Goal: Task Accomplishment & Management: Manage account settings

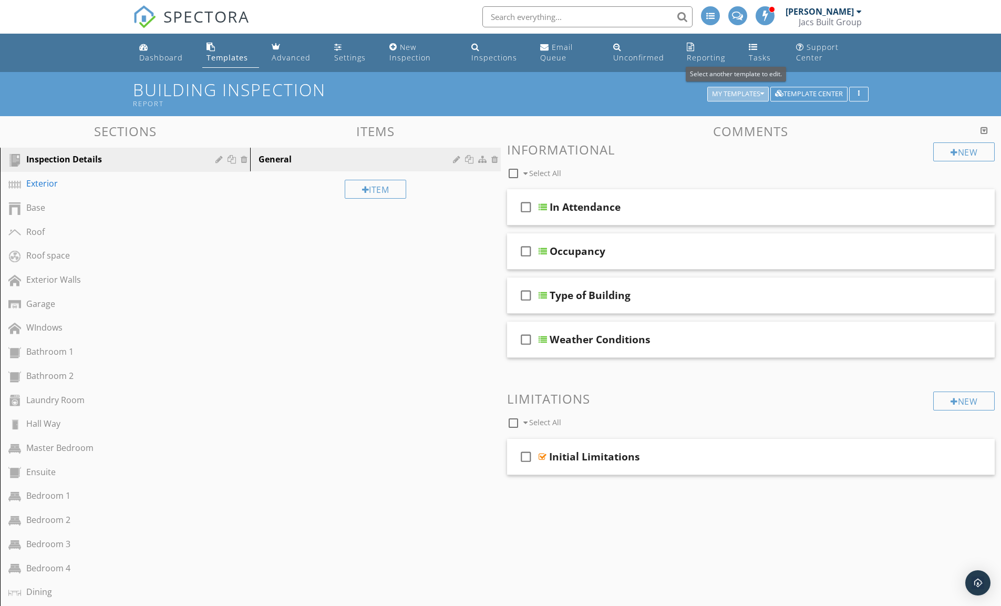
click at [759, 93] on div "My Templates" at bounding box center [738, 93] width 52 height 7
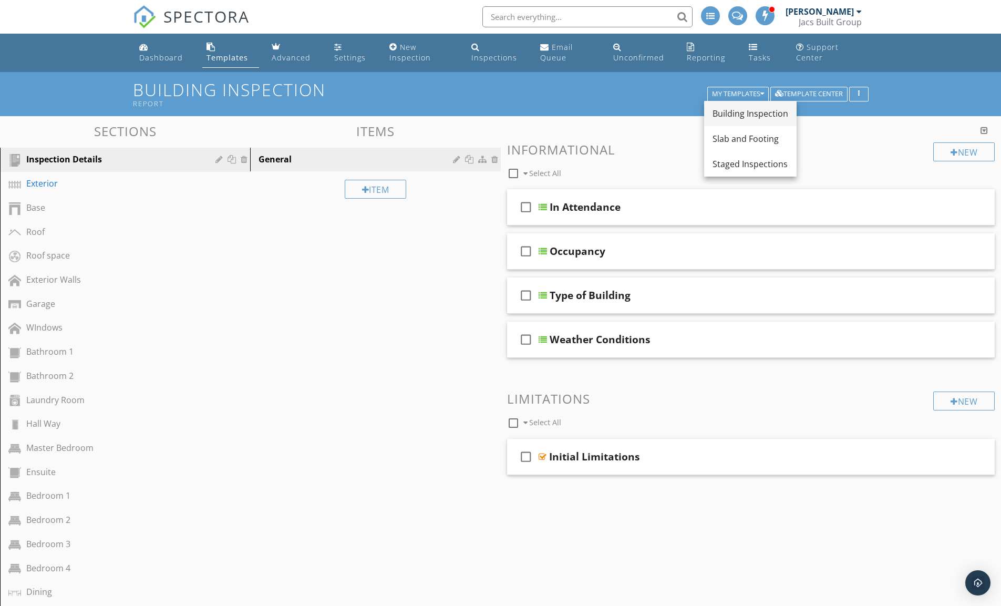
click at [760, 114] on div "Building Inspection" at bounding box center [751, 113] width 76 height 13
click at [581, 455] on div "Initial Limitations" at bounding box center [594, 457] width 91 height 13
click at [741, 439] on div "check_box_outline_blank Initial Limitations" at bounding box center [751, 457] width 488 height 36
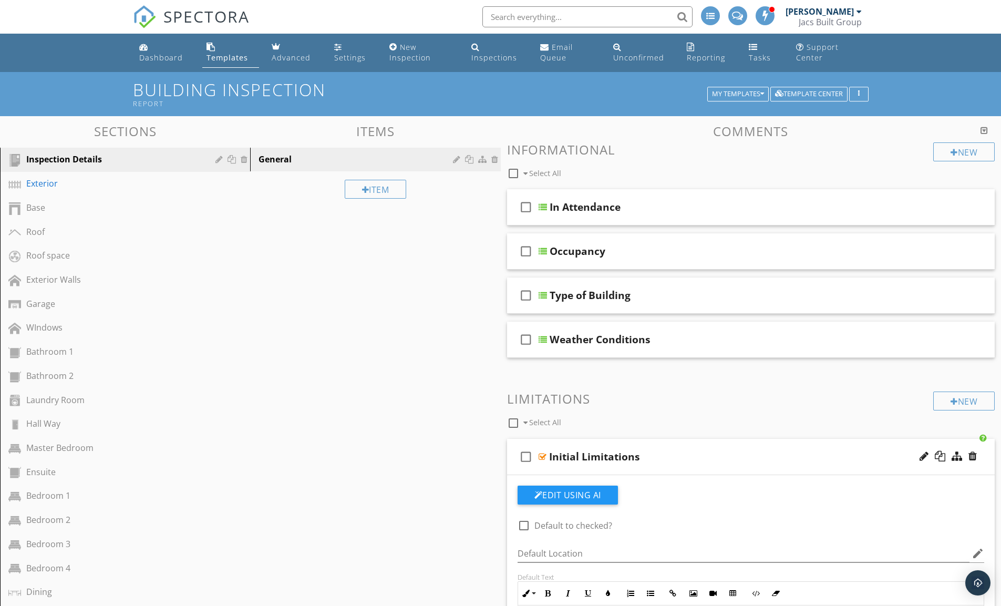
click at [739, 442] on div "check_box_outline_blank Initial Limitations" at bounding box center [751, 457] width 488 height 36
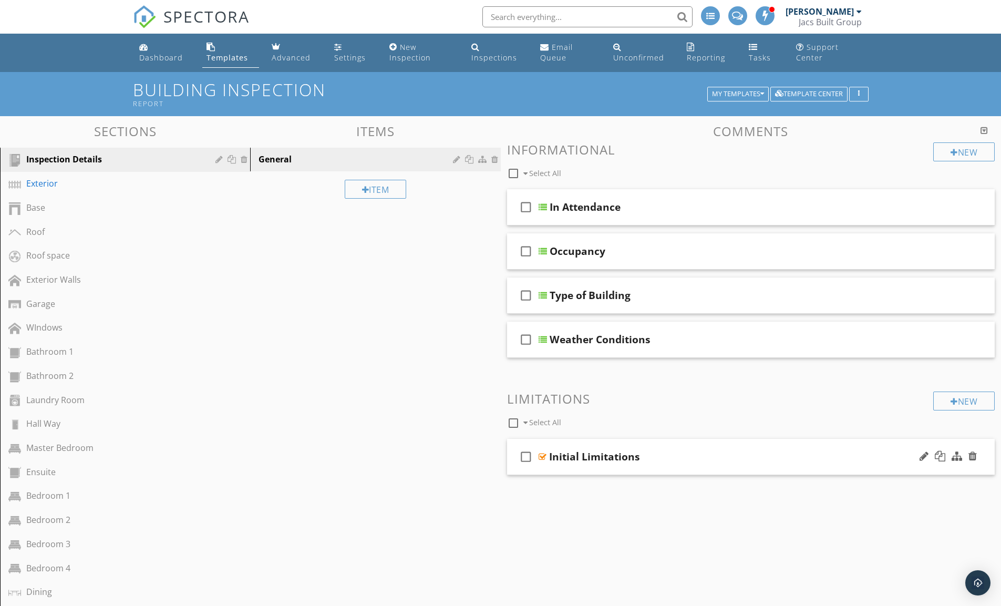
click at [739, 442] on div "check_box_outline_blank Initial Limitations" at bounding box center [751, 457] width 488 height 36
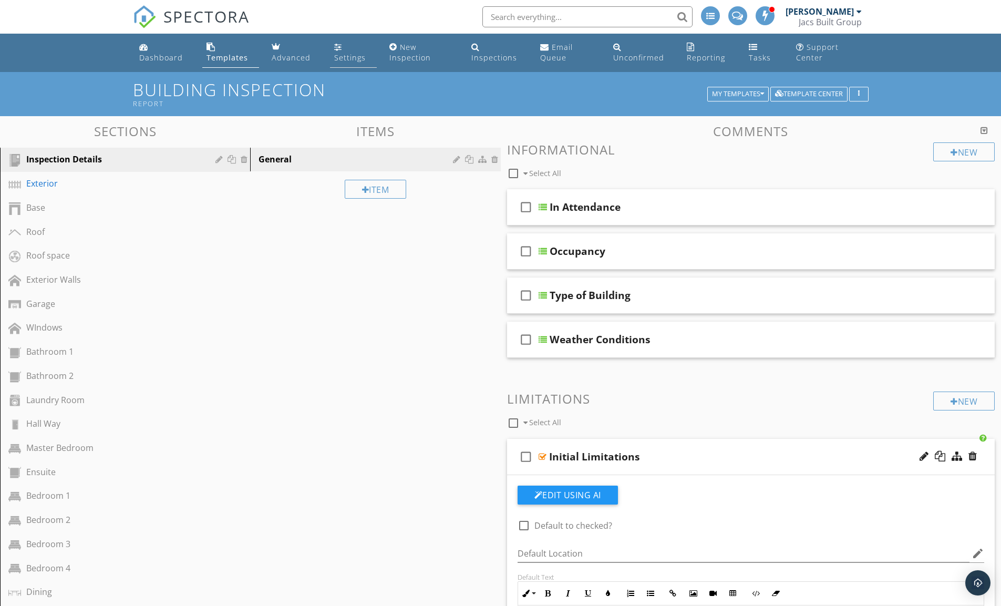
click at [337, 54] on div "Settings" at bounding box center [350, 58] width 32 height 10
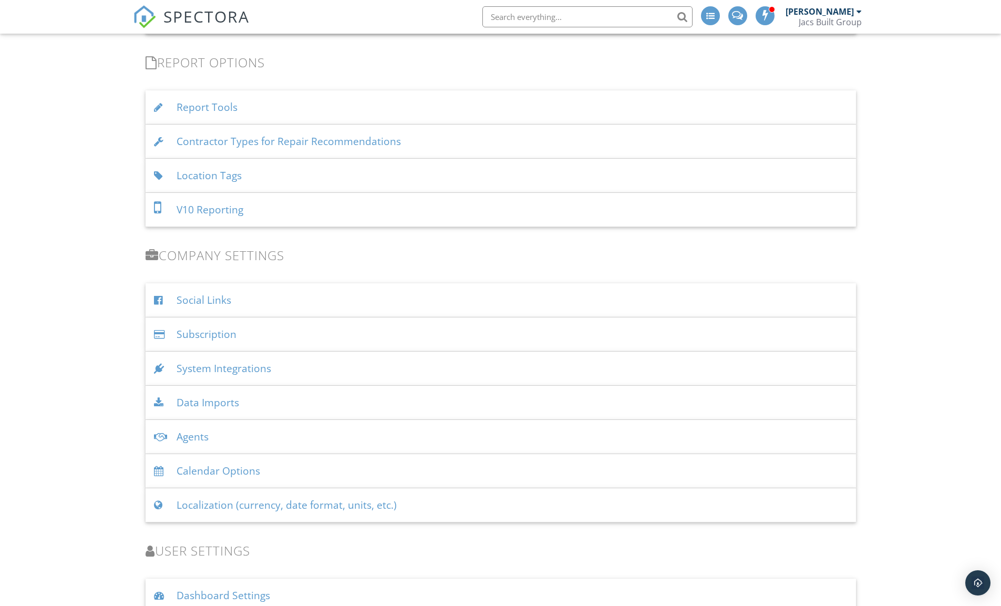
scroll to position [967, 0]
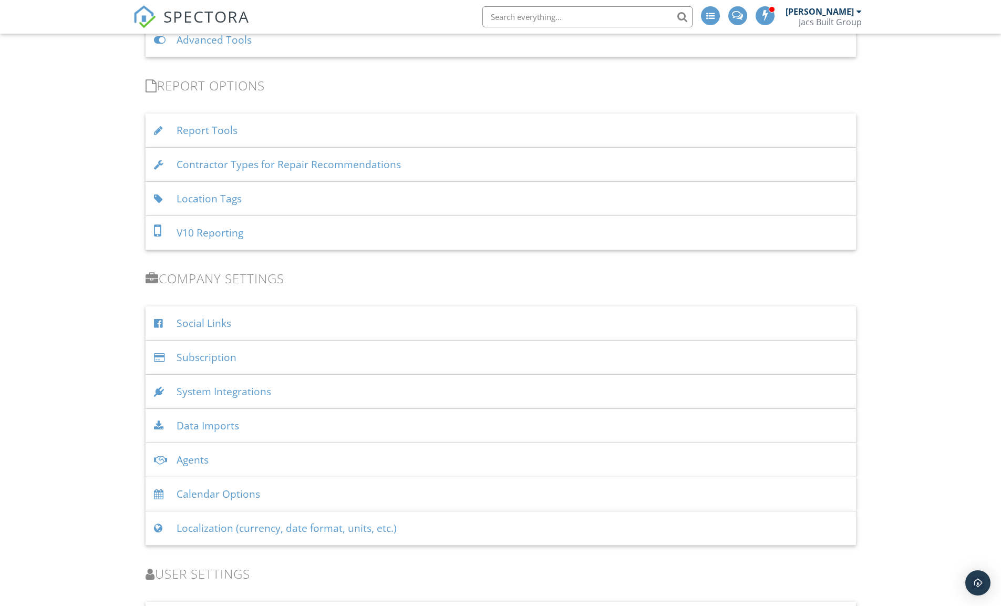
click at [242, 127] on div "Report Tools" at bounding box center [501, 131] width 711 height 34
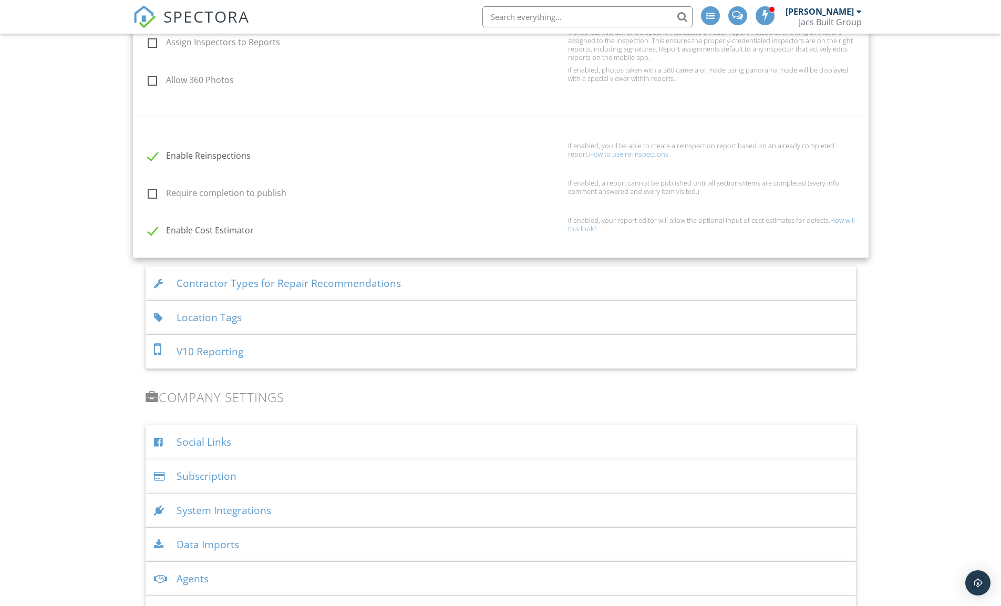
scroll to position [1092, 0]
click at [279, 345] on div "V10 Reporting" at bounding box center [501, 351] width 711 height 34
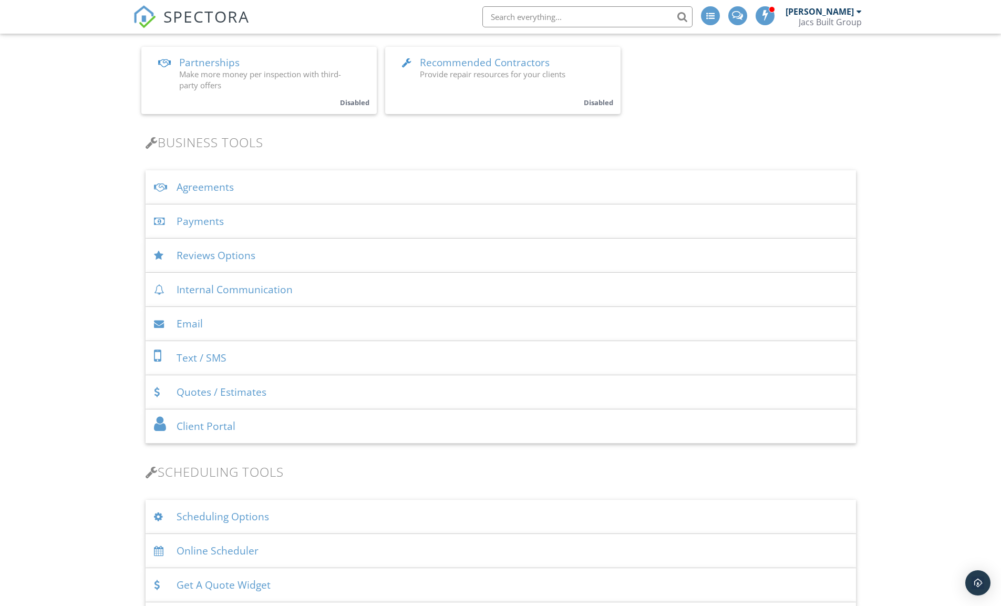
scroll to position [262, 0]
click at [230, 185] on div "Agreements" at bounding box center [501, 188] width 711 height 34
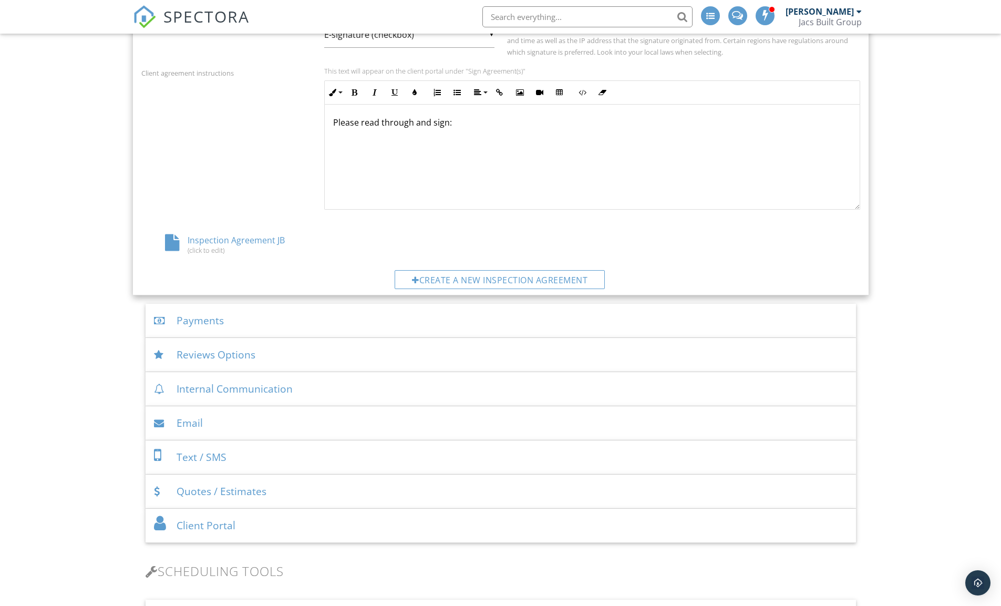
scroll to position [479, 0]
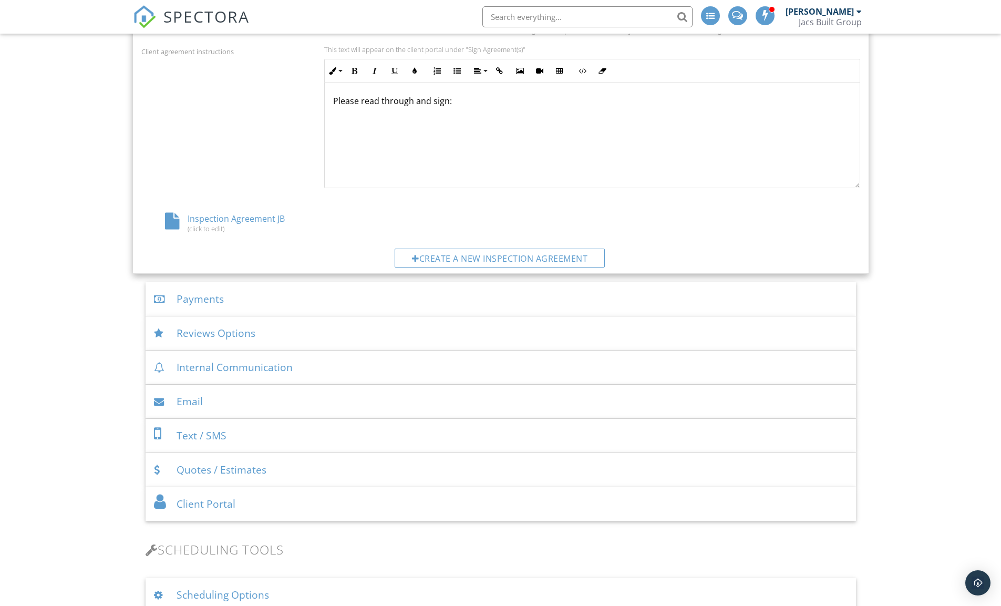
click at [264, 332] on div "Reviews Options" at bounding box center [501, 333] width 711 height 34
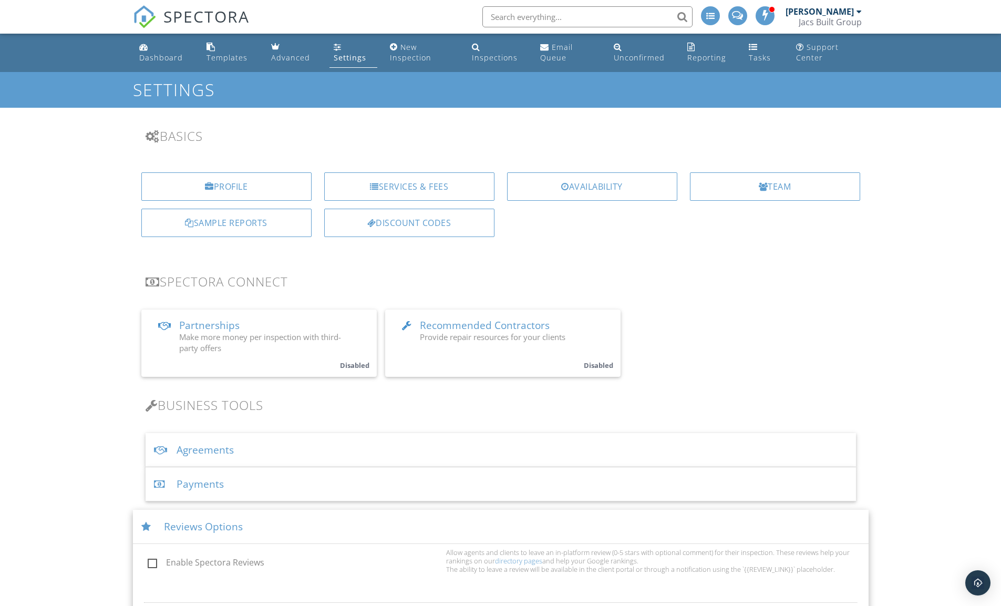
click at [550, 142] on h3 "Basics" at bounding box center [501, 136] width 711 height 14
click at [163, 54] on div "Dashboard" at bounding box center [161, 58] width 44 height 10
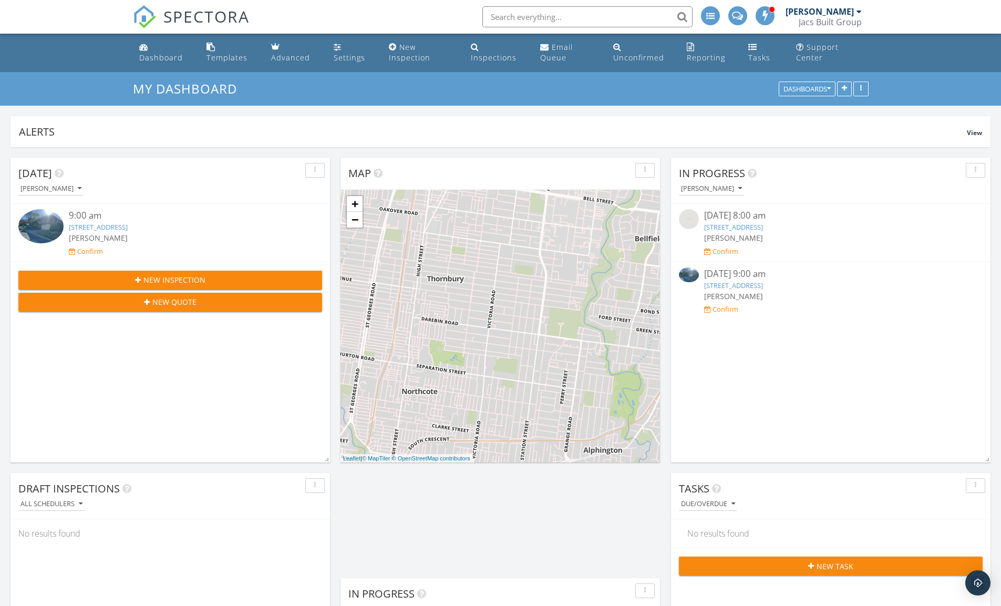
scroll to position [0, 190]
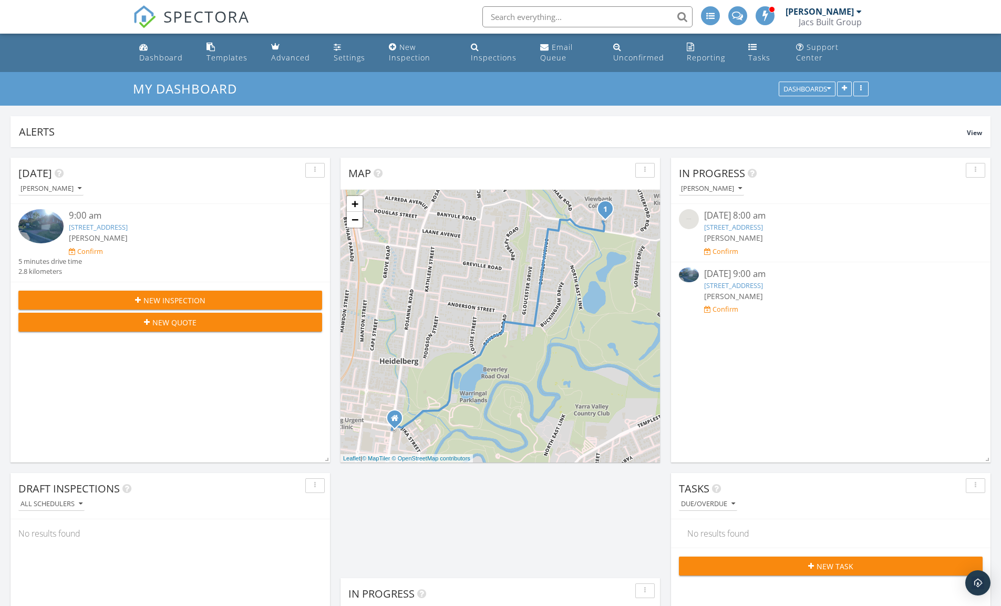
click at [735, 284] on link "10 Springbank Rise, Viewbank, VIC 3084" at bounding box center [733, 285] width 59 height 9
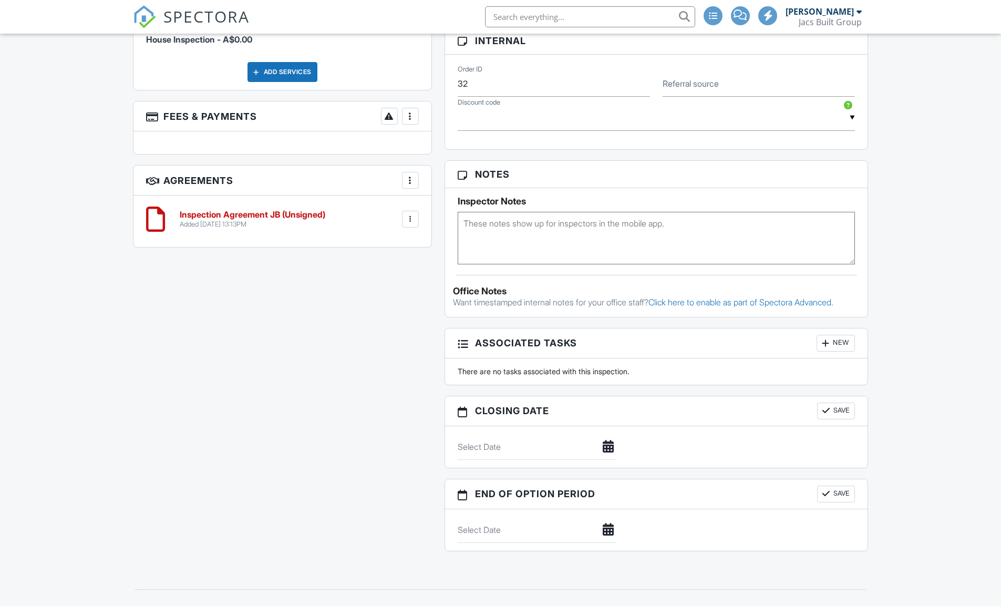
scroll to position [621, 0]
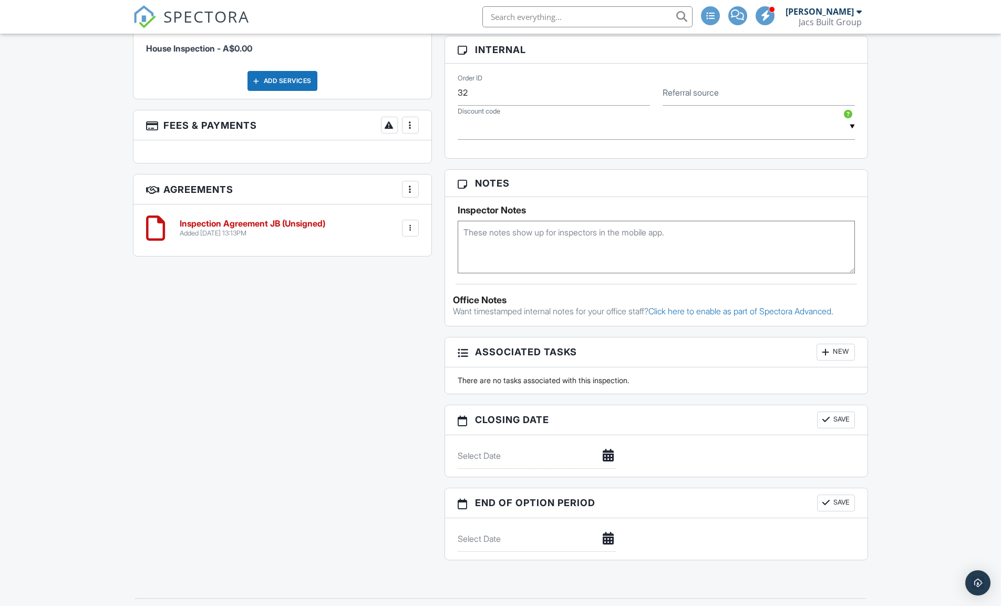
click at [408, 193] on div at bounding box center [410, 189] width 11 height 11
drag, startPoint x: 365, startPoint y: 214, endPoint x: 376, endPoint y: 221, distance: 13.3
click at [365, 214] on div "Inspection Agreement JB (Unsigned) Added [DATE] 13:13PM Edit File [GEOGRAPHIC_D…" at bounding box center [282, 228] width 273 height 32
click at [411, 225] on div at bounding box center [410, 228] width 11 height 11
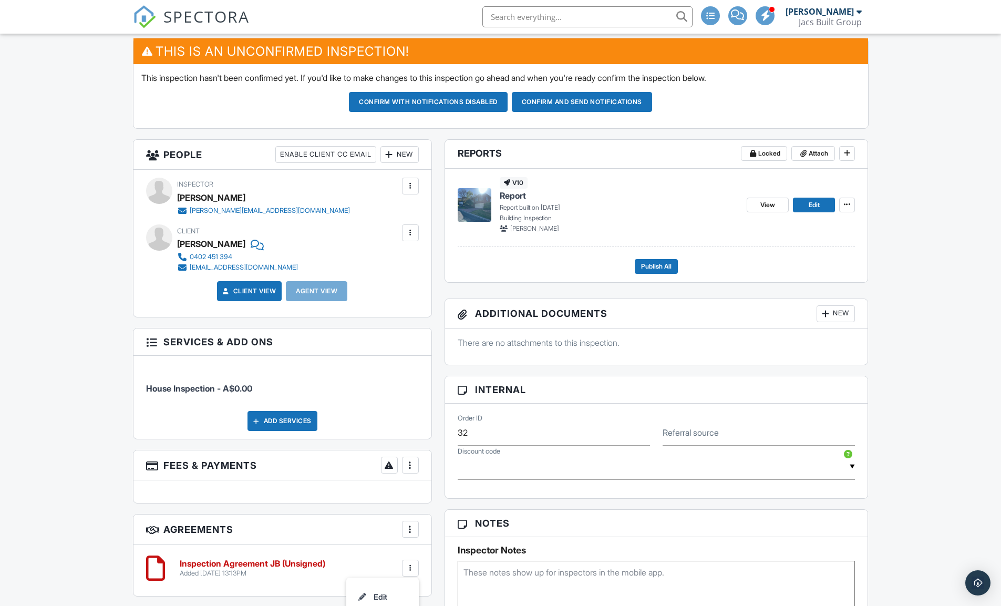
scroll to position [274, 0]
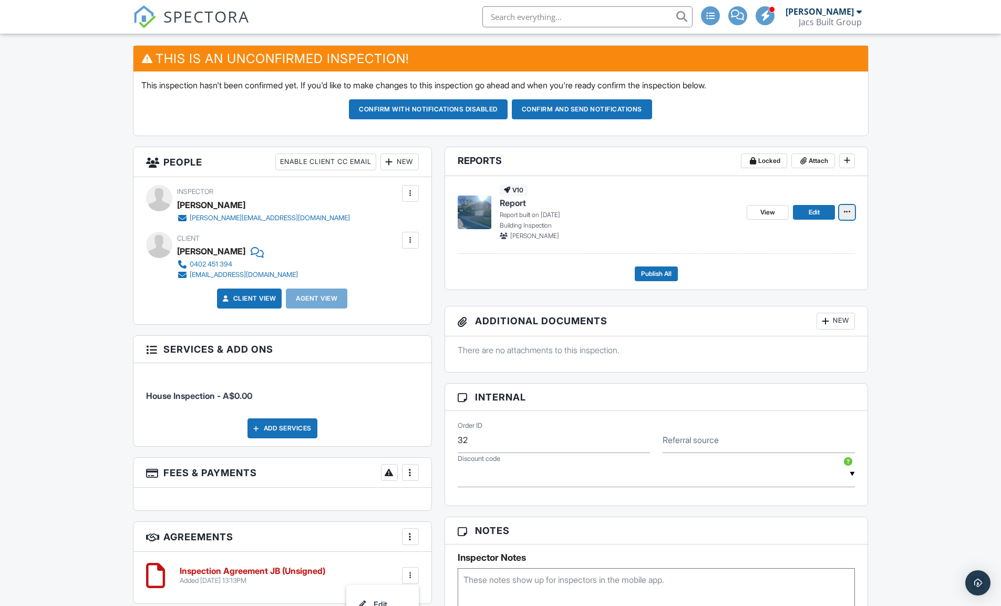
click at [846, 212] on icon at bounding box center [847, 211] width 6 height 7
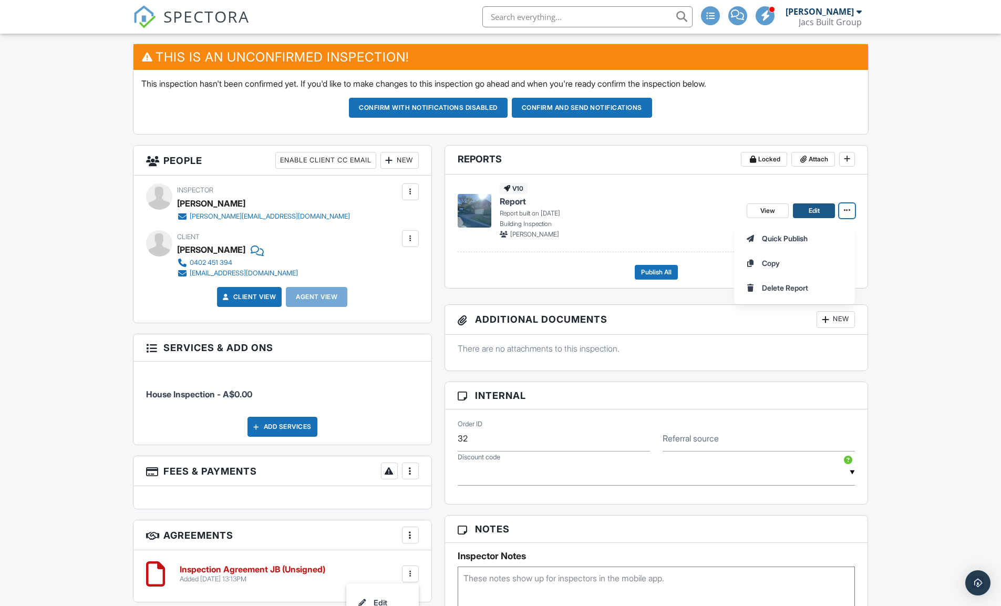
scroll to position [277, 0]
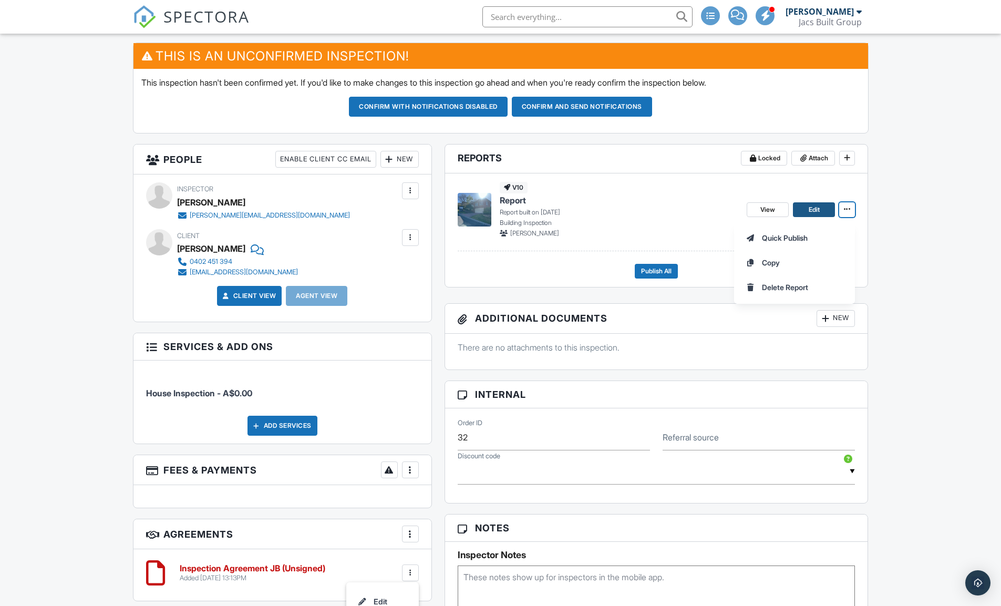
click at [809, 212] on span "Edit" at bounding box center [814, 209] width 11 height 11
